Goal: Task Accomplishment & Management: Manage account settings

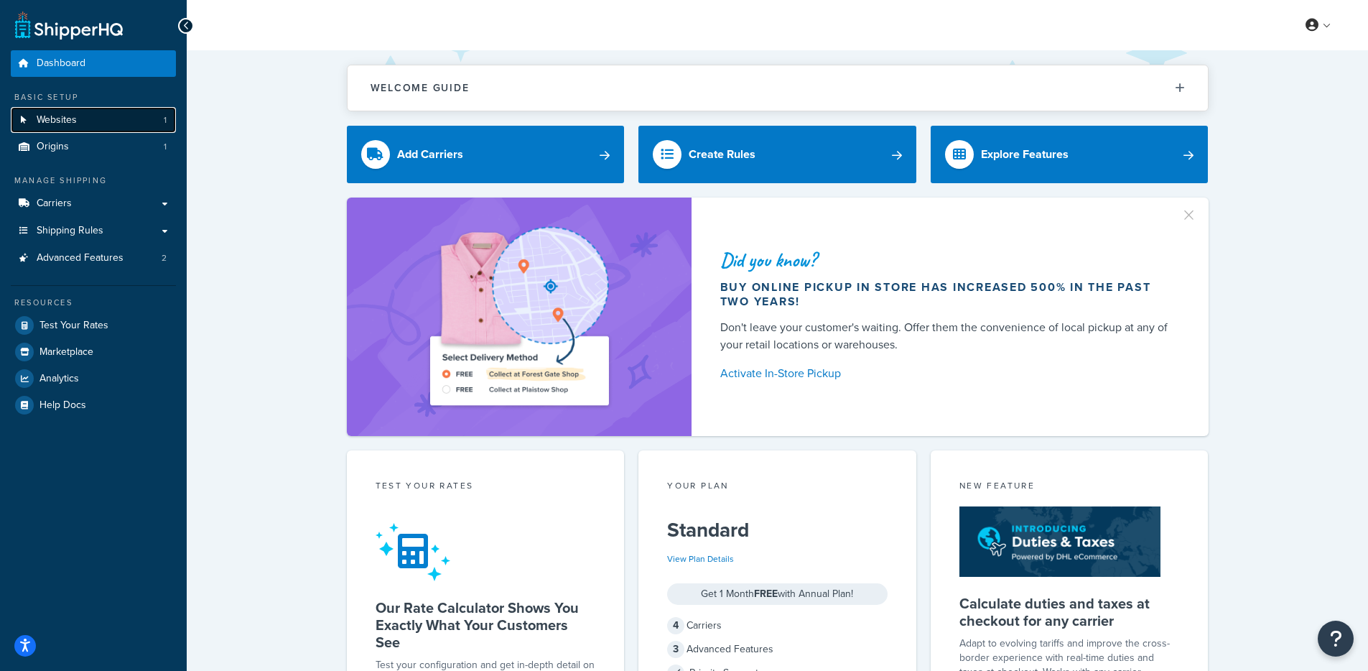
click at [67, 129] on link "Websites 1" at bounding box center [93, 120] width 165 height 27
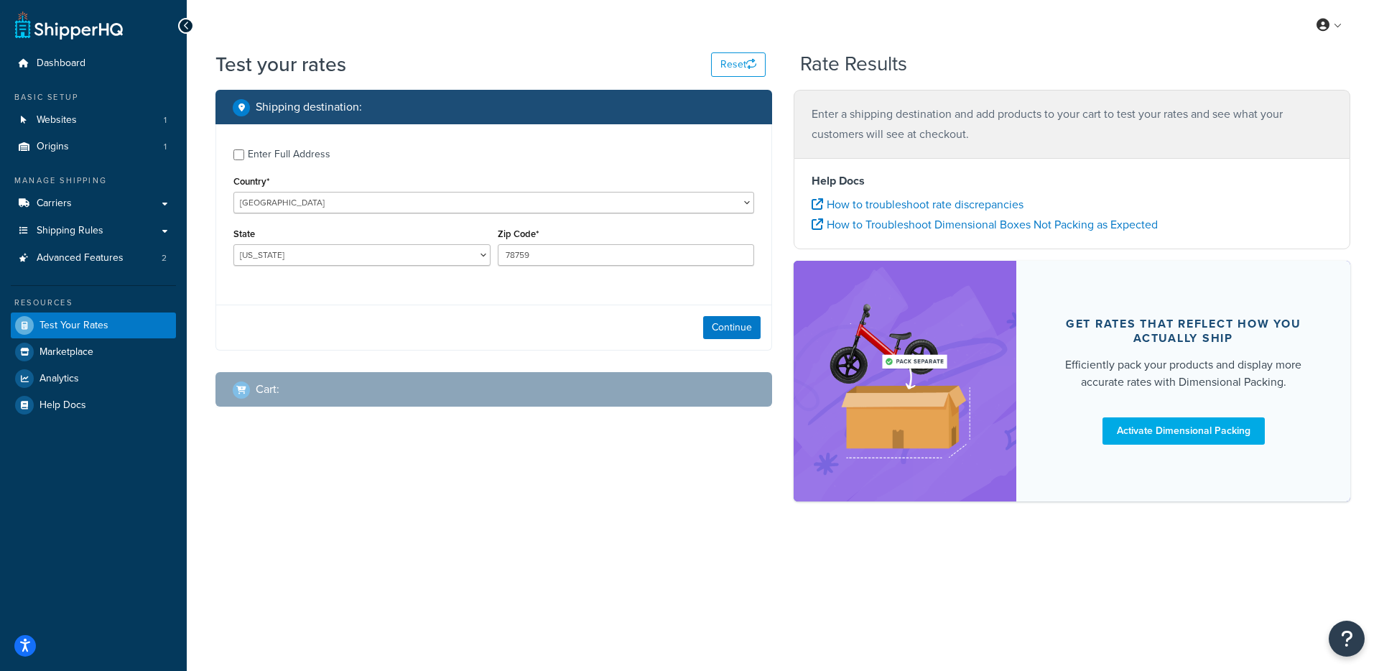
select select "TX"
click at [52, 70] on span "Dashboard" at bounding box center [61, 63] width 49 height 12
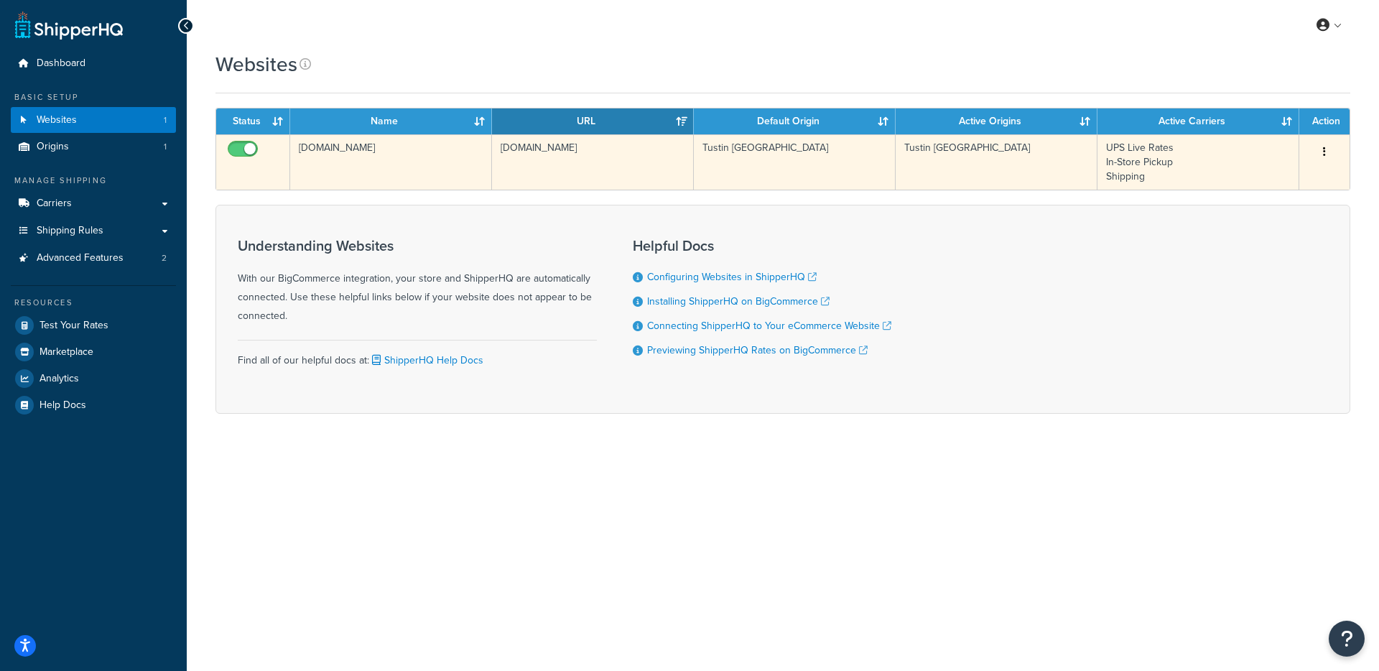
click at [499, 159] on td "[DOMAIN_NAME]" at bounding box center [593, 161] width 202 height 55
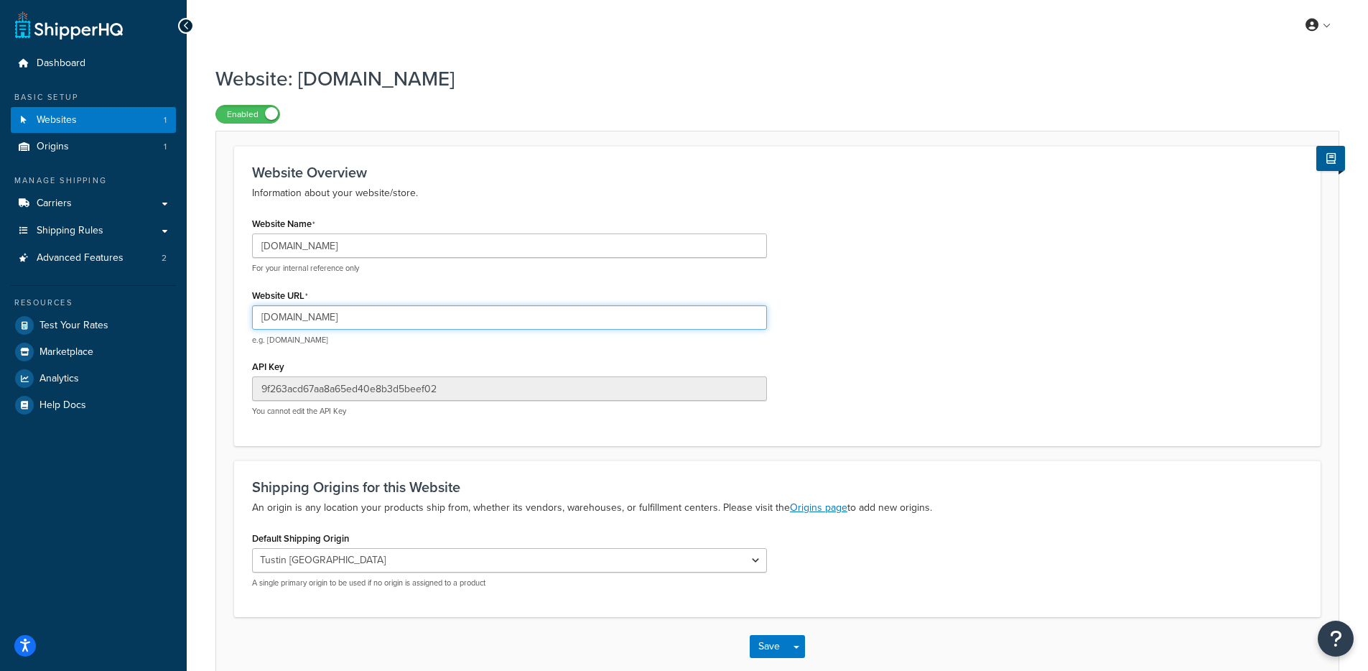
click at [351, 319] on input "sleekhair.mybigcommerce.com" at bounding box center [509, 317] width 515 height 24
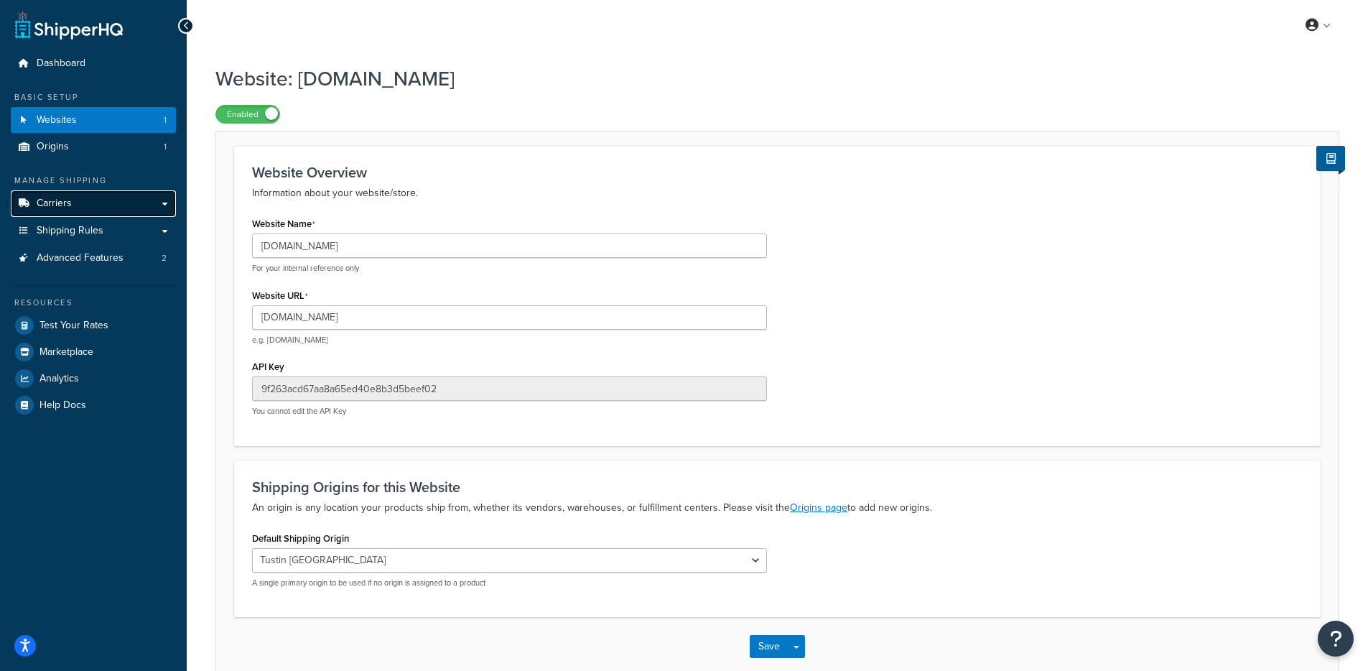
click at [127, 210] on link "Carriers" at bounding box center [93, 203] width 165 height 27
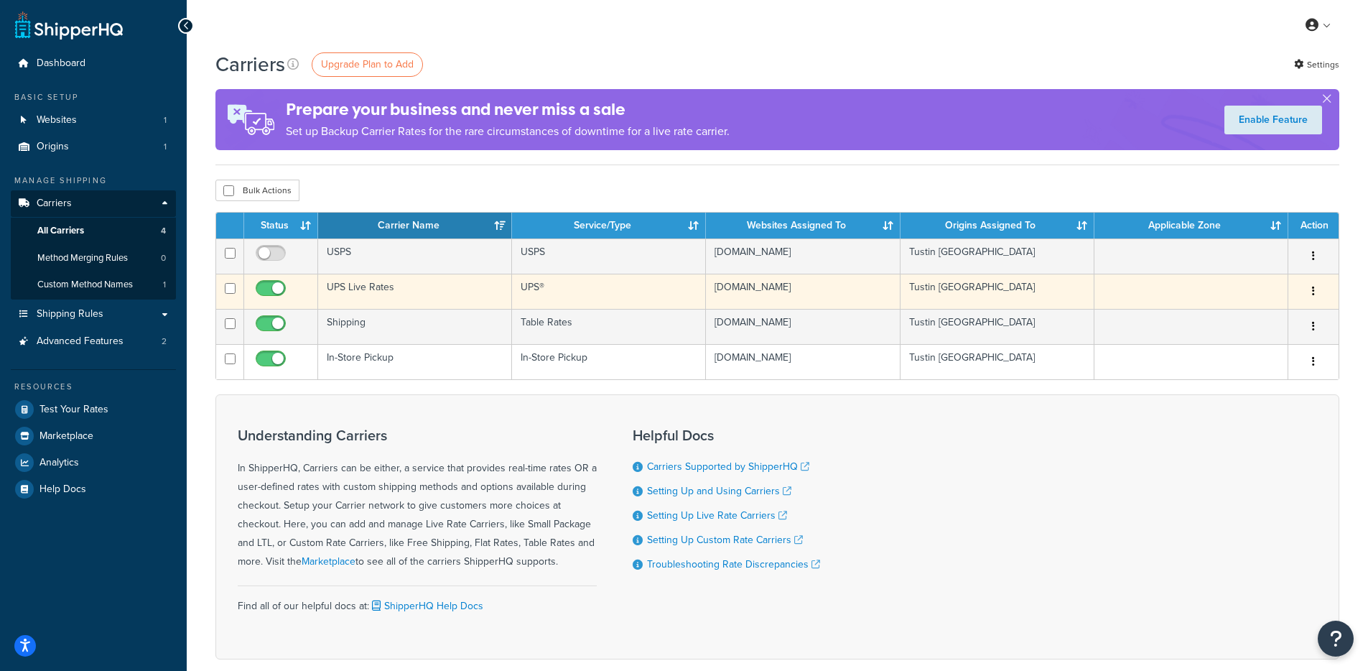
click at [412, 284] on td "UPS Live Rates" at bounding box center [415, 291] width 194 height 35
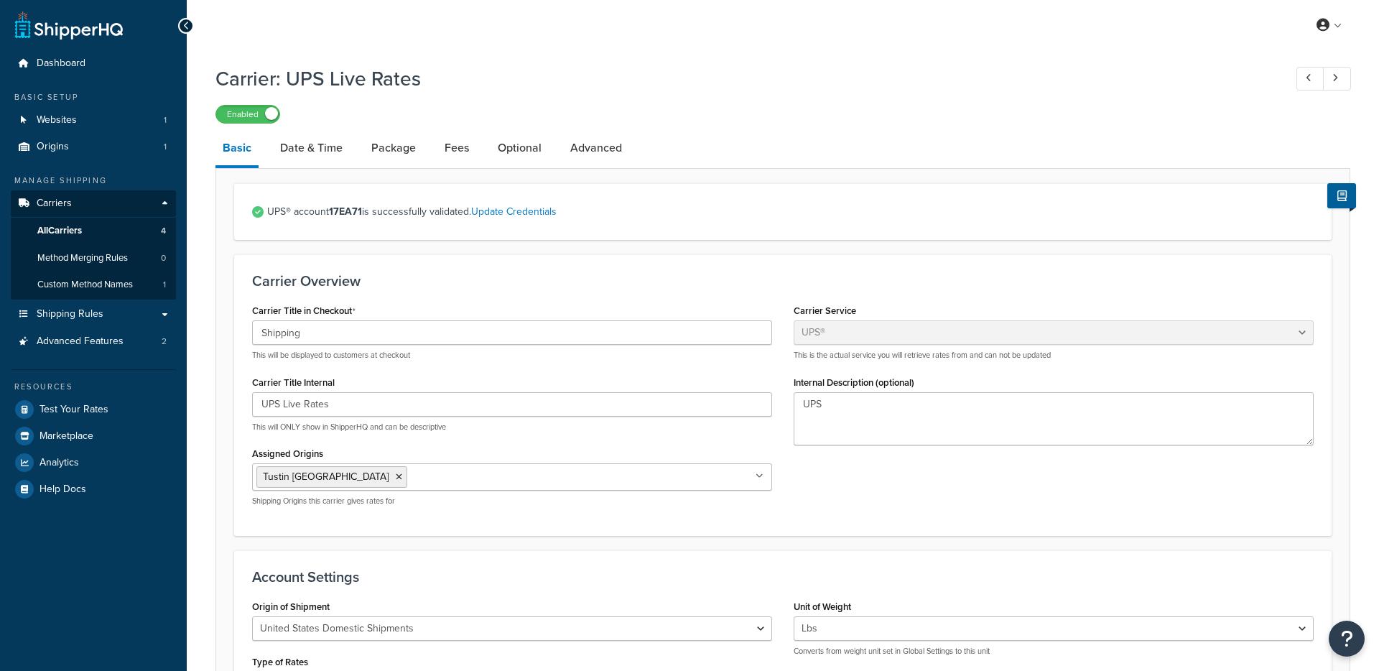
select select "ups"
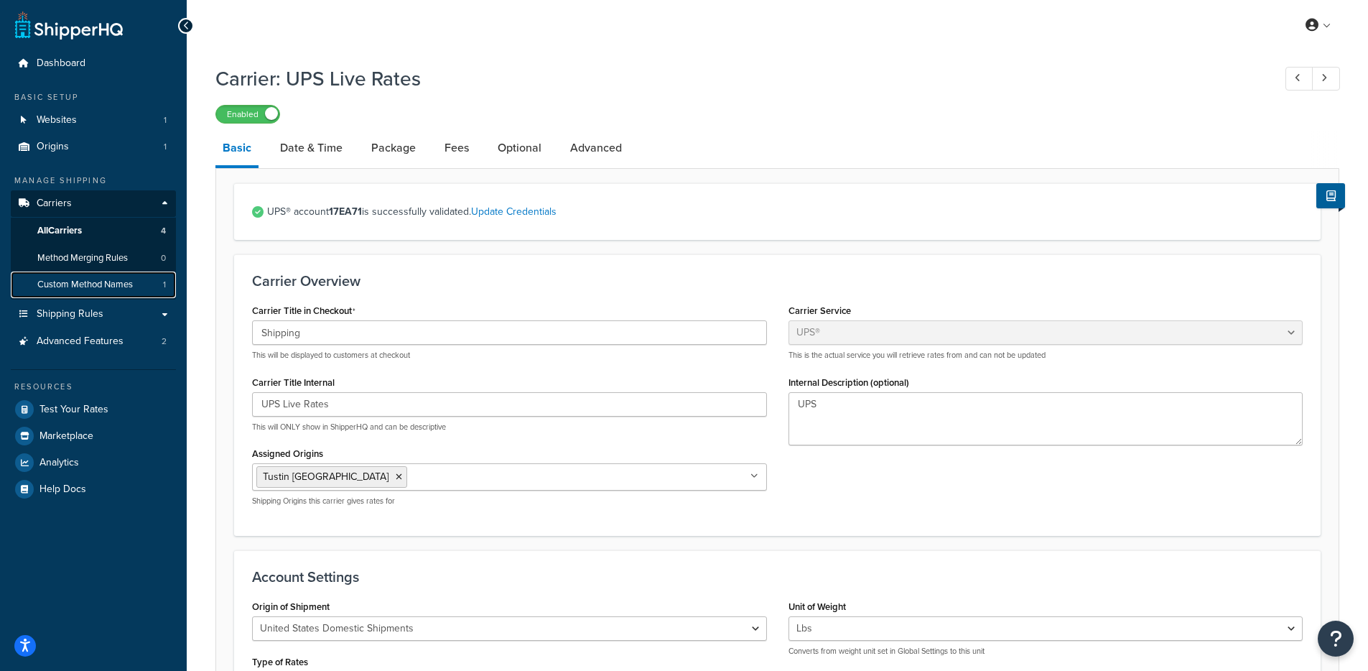
click at [73, 280] on span "Custom Method Names" at bounding box center [85, 285] width 96 height 12
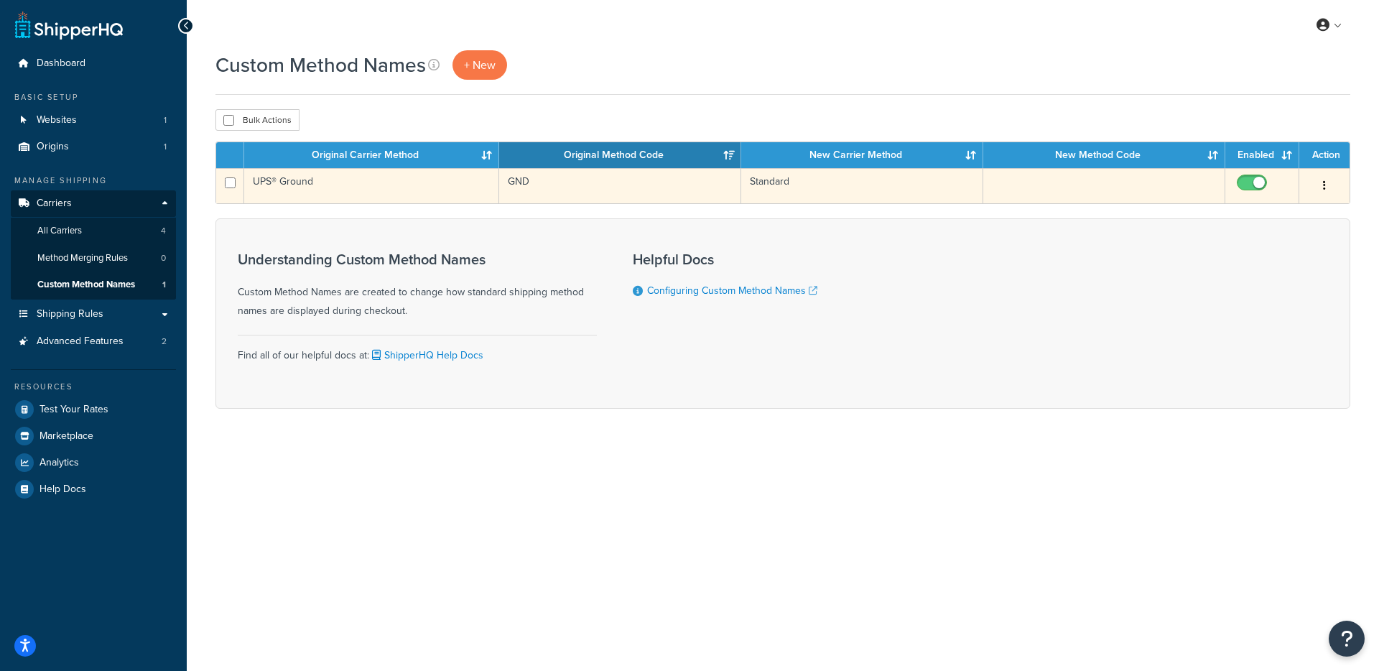
click at [450, 196] on td "UPS® Ground" at bounding box center [371, 185] width 255 height 35
